Goal: Task Accomplishment & Management: Manage account settings

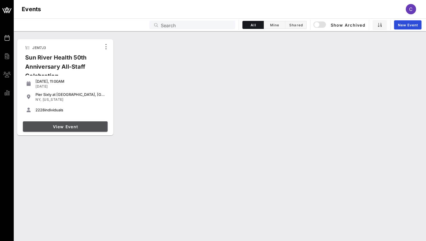
click at [58, 126] on span "View Event" at bounding box center [65, 126] width 80 height 5
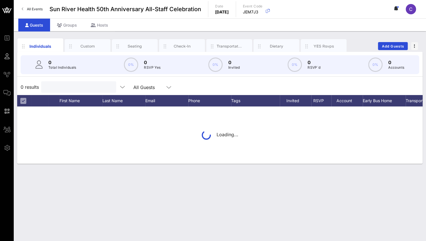
click at [64, 87] on input "text" at bounding box center [78, 86] width 67 height 7
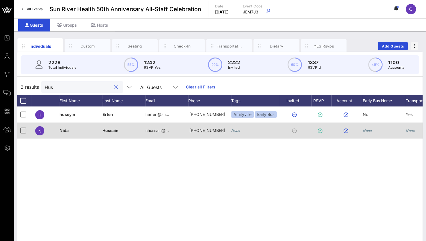
type input "Hus"
click at [101, 134] on div "Nida" at bounding box center [81, 130] width 43 height 16
click at [24, 131] on div at bounding box center [23, 131] width 10 height 10
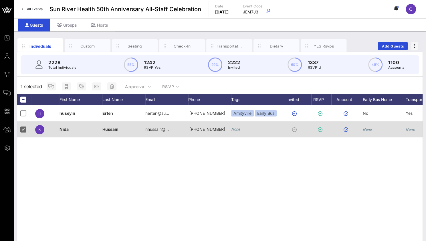
click at [400, 133] on div "None" at bounding box center [384, 132] width 43 height 23
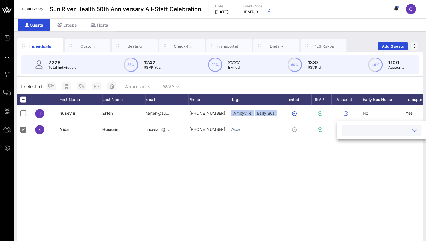
click at [256, 171] on div "h [PERSON_NAME] herten@su… [PHONE_NUMBER] [GEOGRAPHIC_DATA] Early Bus No Yes N …" at bounding box center [219, 191] width 405 height 172
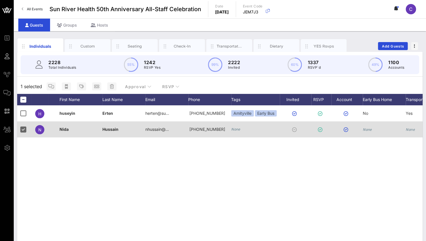
scroll to position [0, 40]
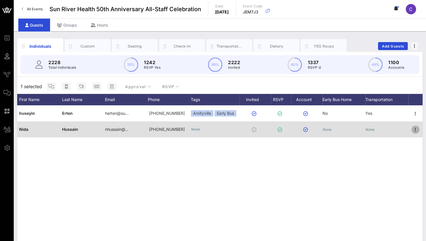
click at [416, 130] on icon "button" at bounding box center [415, 129] width 7 height 7
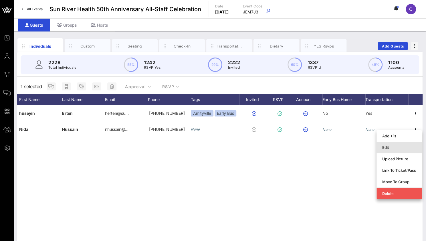
click at [400, 148] on div "Edit" at bounding box center [399, 147] width 34 height 5
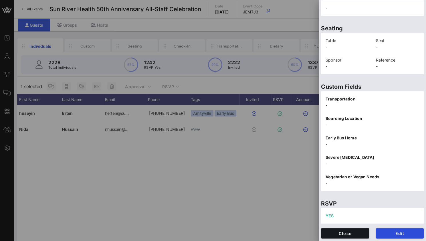
scroll to position [119, 0]
click at [391, 231] on span "Edit" at bounding box center [399, 233] width 39 height 5
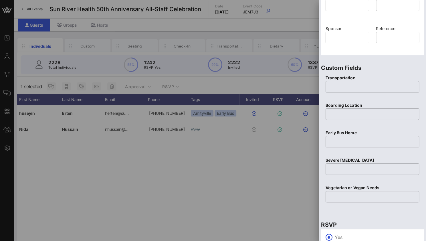
scroll to position [221, 0]
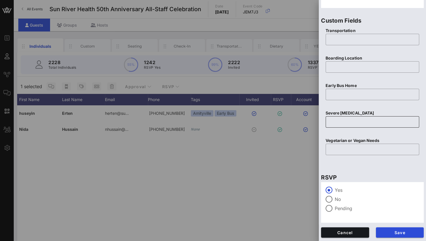
click at [339, 127] on div at bounding box center [372, 121] width 87 height 11
click at [335, 149] on input "text" at bounding box center [372, 149] width 87 height 9
type input "Halal Food"
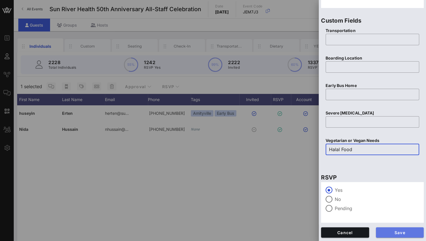
click at [388, 232] on span "Save" at bounding box center [399, 232] width 39 height 5
